Goal: Complete application form

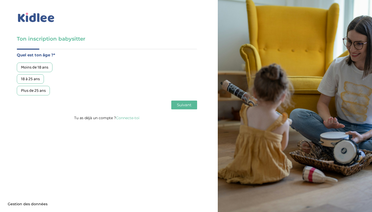
click at [34, 78] on div "18 à 25 ans" at bounding box center [30, 79] width 27 height 10
click at [183, 106] on span "Suivant" at bounding box center [184, 104] width 14 height 5
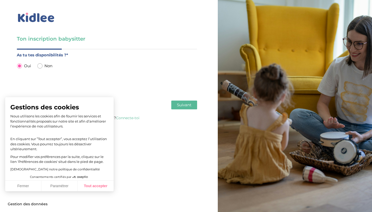
click at [93, 185] on button "Tout accepter" at bounding box center [95, 185] width 36 height 11
checkbox input "true"
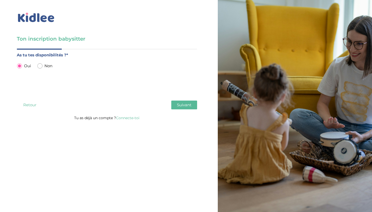
click at [39, 67] on input "radio" at bounding box center [39, 65] width 5 height 5
radio input "true"
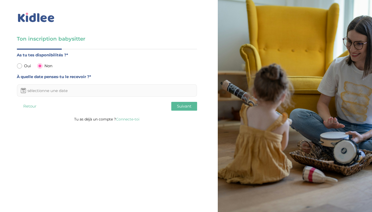
click at [19, 66] on input "radio" at bounding box center [19, 65] width 5 height 5
radio input "true"
radio input "false"
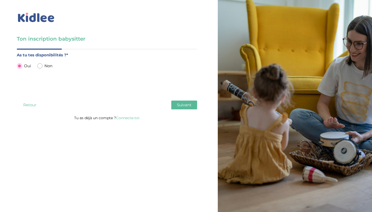
click at [183, 103] on span "Suivant" at bounding box center [184, 104] width 14 height 5
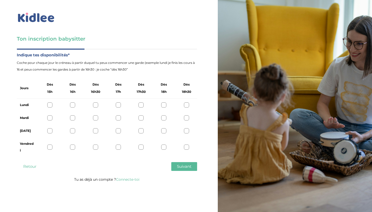
click at [97, 106] on div at bounding box center [95, 104] width 5 height 5
click at [50, 146] on div at bounding box center [49, 146] width 5 height 5
click at [181, 167] on span "Suivant" at bounding box center [184, 166] width 14 height 5
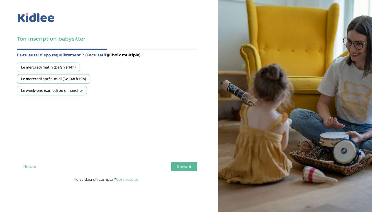
click at [193, 168] on button "Suivant" at bounding box center [184, 166] width 26 height 9
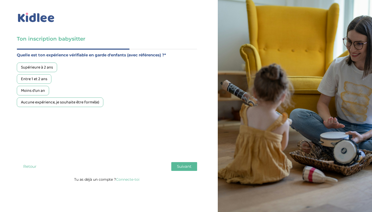
click at [39, 82] on div "Entre 1 et 2 ans" at bounding box center [34, 79] width 35 height 10
click at [183, 169] on span "Suivant" at bounding box center [184, 166] width 14 height 5
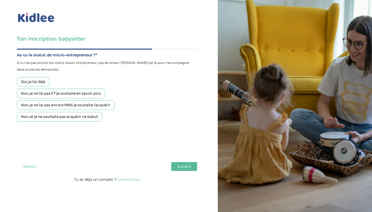
click at [89, 93] on div "Non, je ne l'ai pas ET je souhaite en savoir plus" at bounding box center [61, 94] width 88 height 10
click at [182, 168] on span "Suivant" at bounding box center [184, 166] width 14 height 5
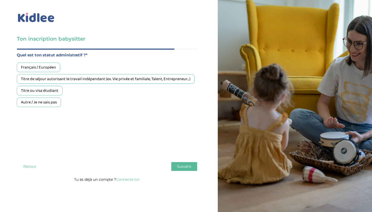
click at [43, 71] on div "Français / Européen" at bounding box center [38, 67] width 43 height 10
click at [186, 168] on span "Suivant" at bounding box center [184, 166] width 14 height 5
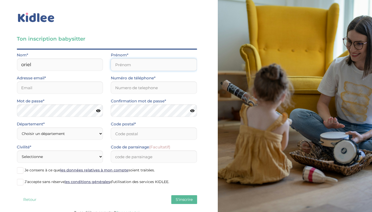
type input "oriel"
type input "lilou"
type input "[EMAIL_ADDRESS][DOMAIN_NAME]"
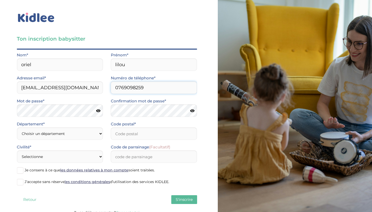
type input "0769098259"
select select "0"
click at [120, 138] on input "Code postal*" at bounding box center [154, 133] width 86 height 12
type input "54000"
click at [59, 150] on div "Civilité* Selectionne Mr [PERSON_NAME]" at bounding box center [60, 153] width 86 height 19
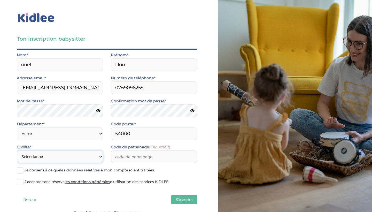
select select "1"
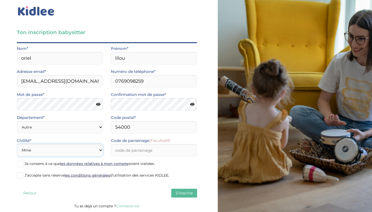
scroll to position [6, 0]
click at [184, 188] on div "Quel est ton âge ?* Moins de 18 ans 18 à 25 ans Plus de 25 ans As tu tes dispon…" at bounding box center [107, 122] width 180 height 160
click at [184, 193] on span "S'inscrire" at bounding box center [184, 192] width 17 height 5
click at [20, 165] on span at bounding box center [20, 164] width 6 height 6
click at [0, 0] on input "Je consens à ce que les données relatives à mon compte soient traitées." at bounding box center [0, 0] width 0 height 0
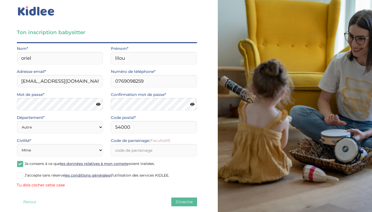
click at [20, 174] on span at bounding box center [20, 175] width 6 height 6
click at [0, 0] on input "J’accepte sans réserve les conditions générales d’utilisation des services KIDL…" at bounding box center [0, 0] width 0 height 0
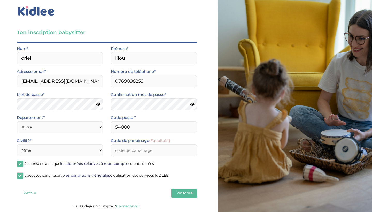
click at [187, 192] on span "S'inscrire" at bounding box center [184, 192] width 17 height 5
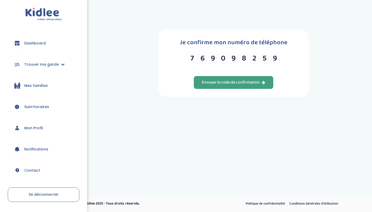
click at [246, 85] on div "Envoyer le code de confirmation" at bounding box center [234, 83] width 64 height 6
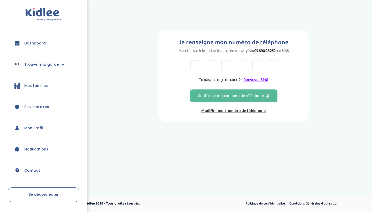
click at [194, 67] on input "text" at bounding box center [194, 65] width 9 height 10
type input "8"
type input "e"
type input "E"
type input "5"
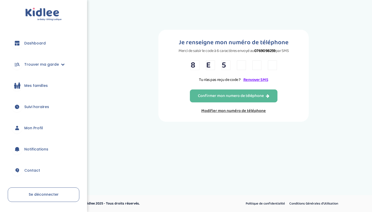
type input "P"
type input "A"
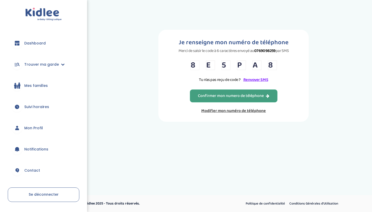
type input "8"
click at [217, 99] on div "Confirmer mon numero de téléphone" at bounding box center [234, 96] width 72 height 6
